Goal: Task Accomplishment & Management: Complete application form

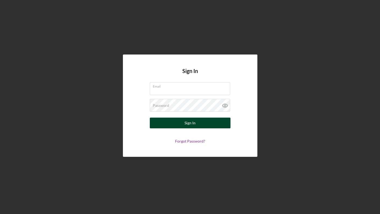
type input "[PERSON_NAME][EMAIL_ADDRESS][PERSON_NAME][DOMAIN_NAME]"
click at [188, 122] on div "Sign In" at bounding box center [190, 123] width 11 height 11
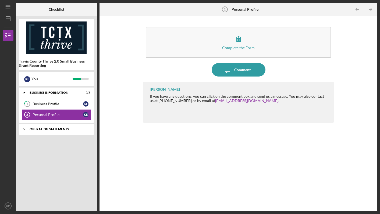
click at [62, 129] on div "Operating Statements" at bounding box center [59, 129] width 58 height 3
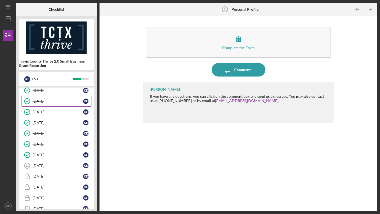
scroll to position [61, 0]
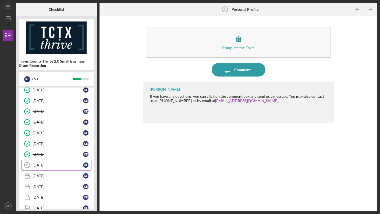
click at [65, 165] on div "[DATE]" at bounding box center [58, 165] width 51 height 4
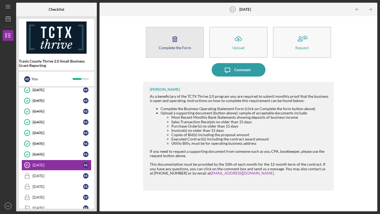
click at [181, 46] on div "Complete the Form" at bounding box center [175, 48] width 33 height 4
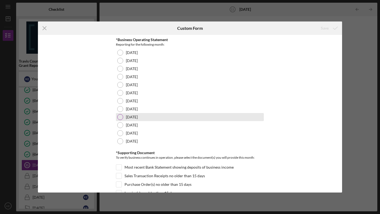
click at [121, 117] on div at bounding box center [120, 117] width 6 height 6
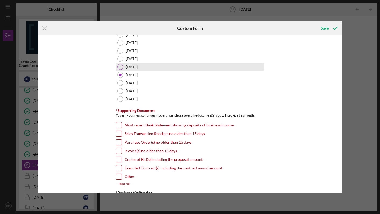
scroll to position [43, 0]
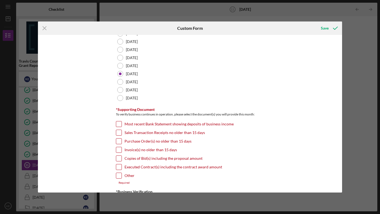
click at [120, 123] on input "Most recent Bank Statement showing deposits of business income" at bounding box center [118, 124] width 5 height 5
checkbox input "true"
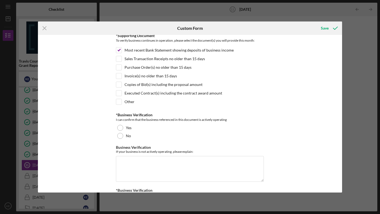
scroll to position [120, 0]
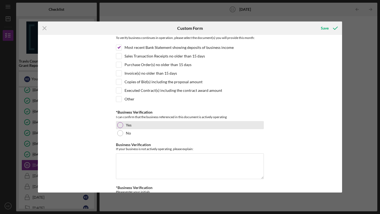
click at [119, 127] on div at bounding box center [120, 125] width 6 height 6
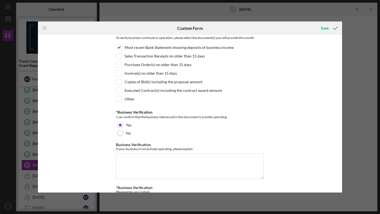
scroll to position [144, 0]
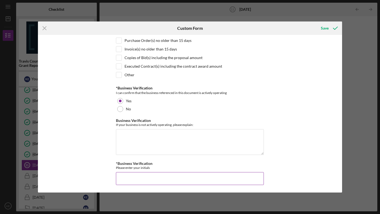
click at [145, 179] on input "*Business Verification" at bounding box center [190, 178] width 148 height 13
type input "ke"
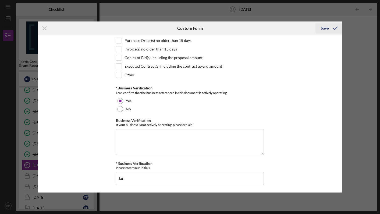
click at [325, 30] on div "Save" at bounding box center [325, 28] width 8 height 11
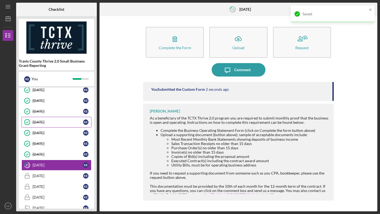
scroll to position [72, 0]
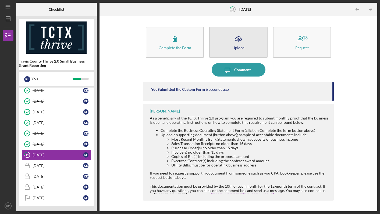
click at [240, 43] on icon "Icon/Upload" at bounding box center [238, 38] width 13 height 13
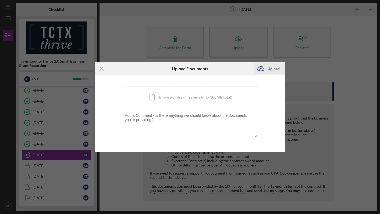
click at [270, 70] on div "Upload" at bounding box center [274, 69] width 12 height 11
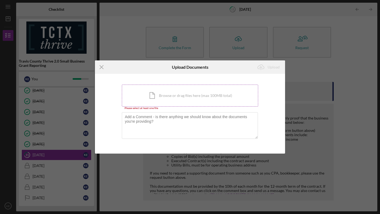
click at [188, 99] on div "Icon/Document Browse or drag files here (max 100MB total) Tap to choose files o…" at bounding box center [190, 96] width 136 height 22
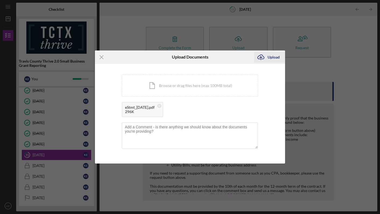
click at [273, 58] on div "Upload" at bounding box center [274, 57] width 12 height 11
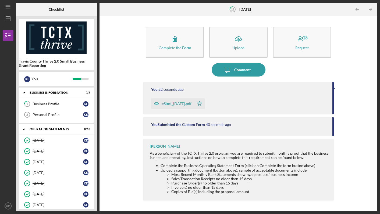
scroll to position [72, 0]
